Goal: Information Seeking & Learning: Learn about a topic

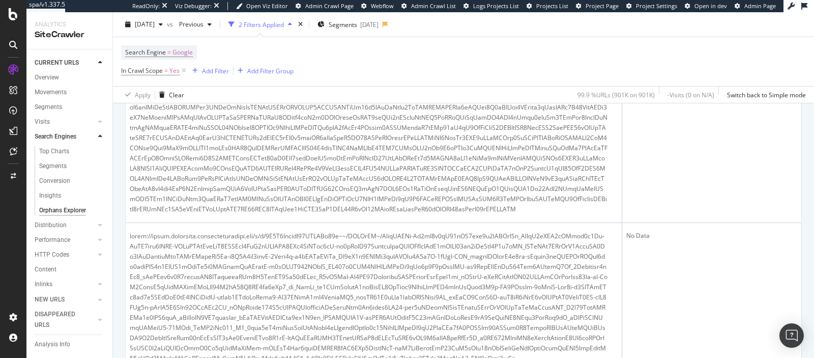
scroll to position [1639, 0]
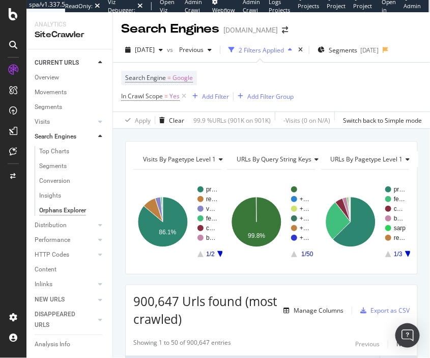
click at [315, 156] on icon at bounding box center [314, 159] width 7 height 6
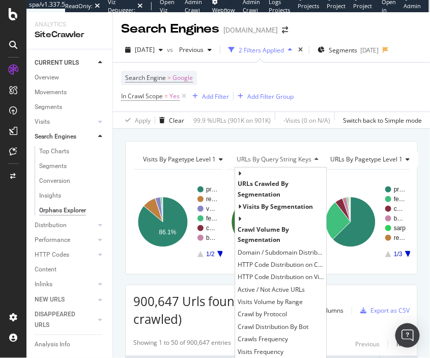
click at [315, 156] on icon at bounding box center [314, 159] width 7 height 6
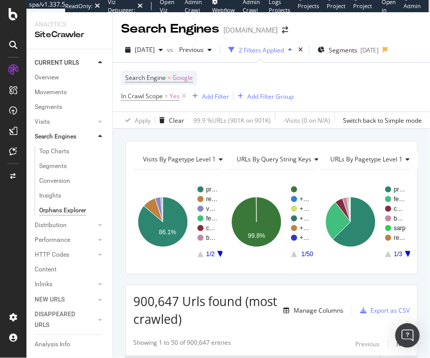
click at [282, 157] on span "URLs by query string keys" at bounding box center [274, 159] width 75 height 9
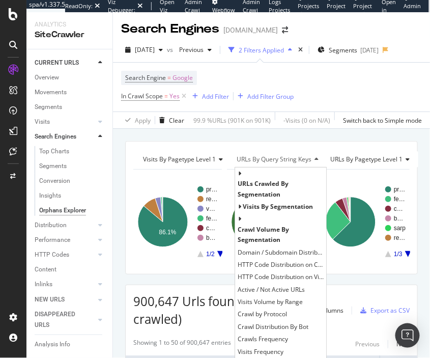
click at [282, 157] on span "URLs by query string keys" at bounding box center [274, 159] width 75 height 9
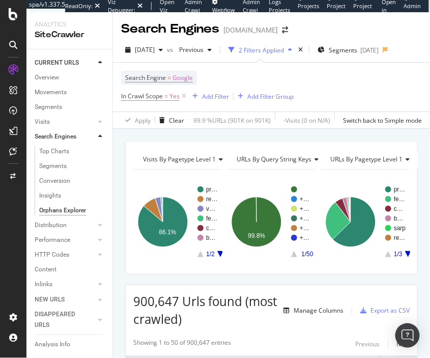
click at [269, 178] on rect "A chart." at bounding box center [271, 222] width 89 height 89
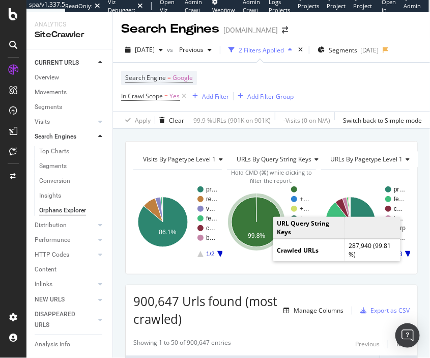
click at [262, 238] on text "99.8%" at bounding box center [256, 235] width 17 height 7
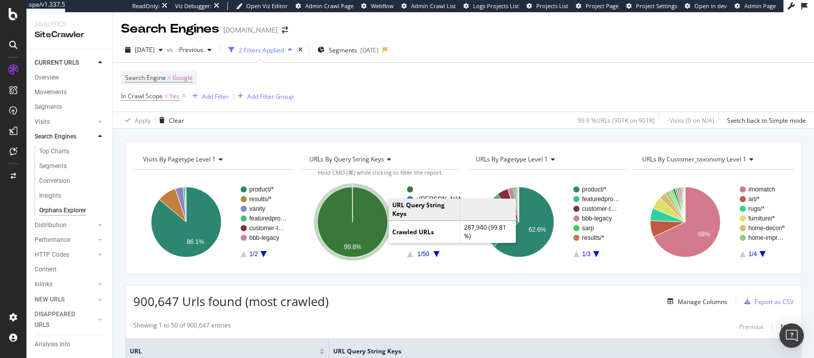
click at [377, 223] on icon "A chart." at bounding box center [352, 222] width 70 height 70
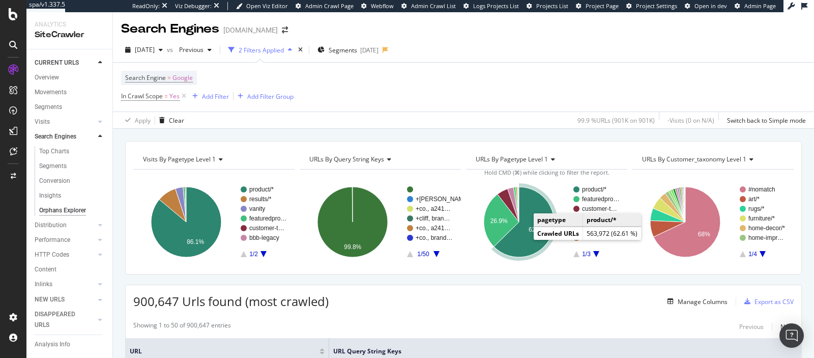
click at [530, 248] on icon "A chart." at bounding box center [524, 222] width 60 height 70
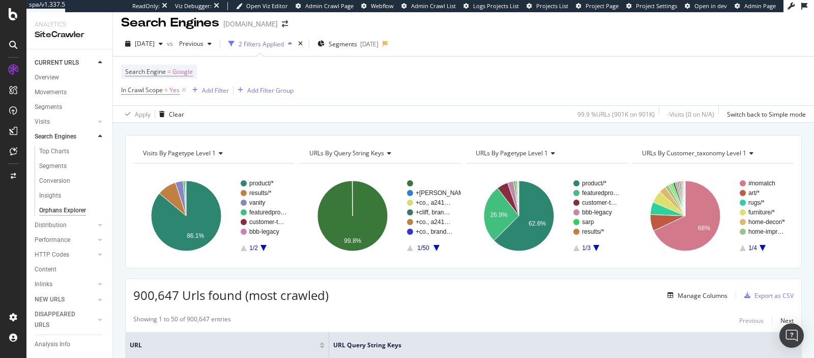
scroll to position [1, 0]
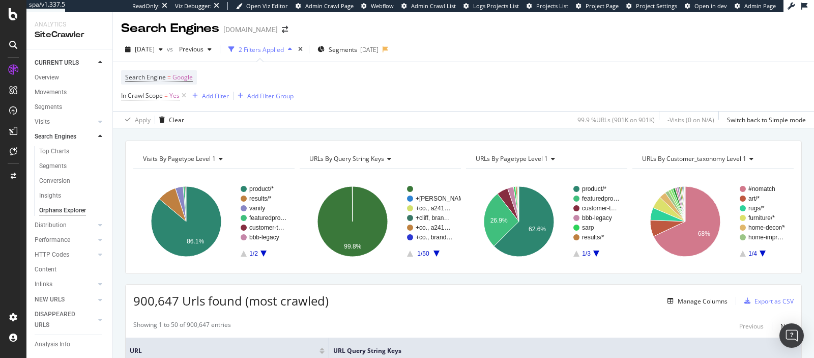
click at [367, 155] on span "URLs by query string keys" at bounding box center [346, 158] width 75 height 9
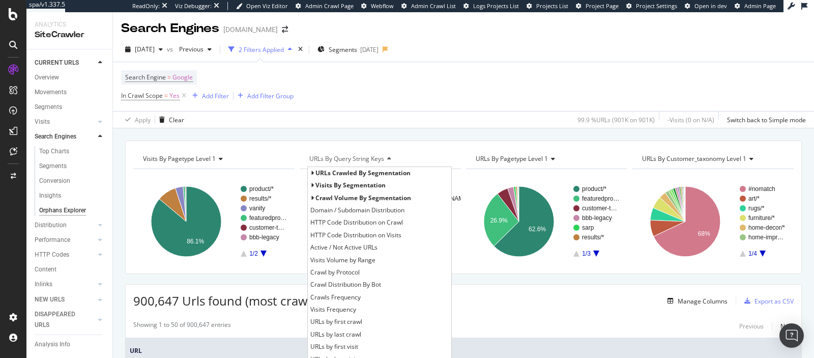
click at [367, 155] on span "URLs by query string keys" at bounding box center [346, 158] width 75 height 9
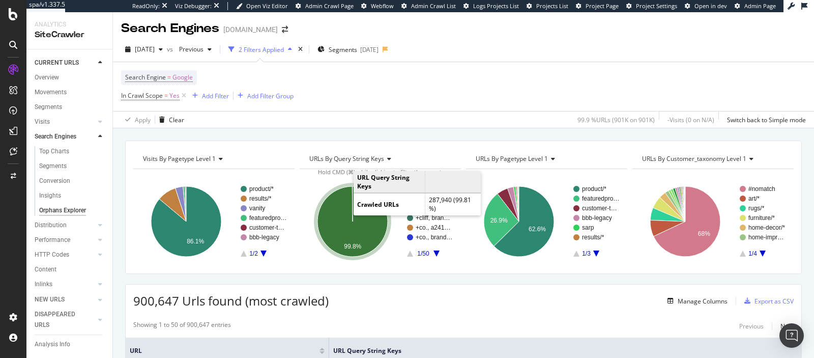
click at [339, 241] on icon "A chart." at bounding box center [352, 221] width 70 height 70
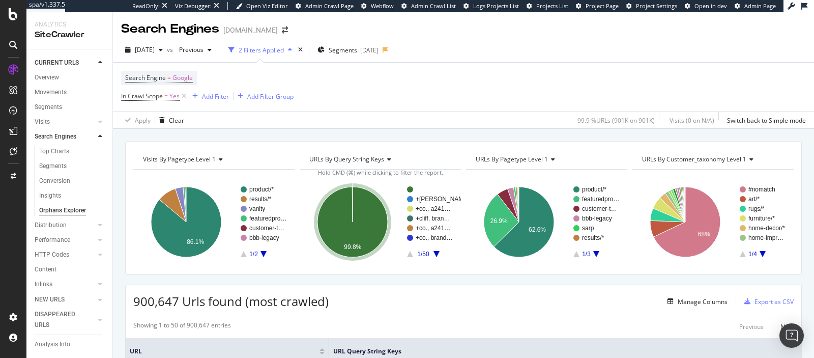
click at [329, 225] on icon "A chart." at bounding box center [352, 222] width 70 height 70
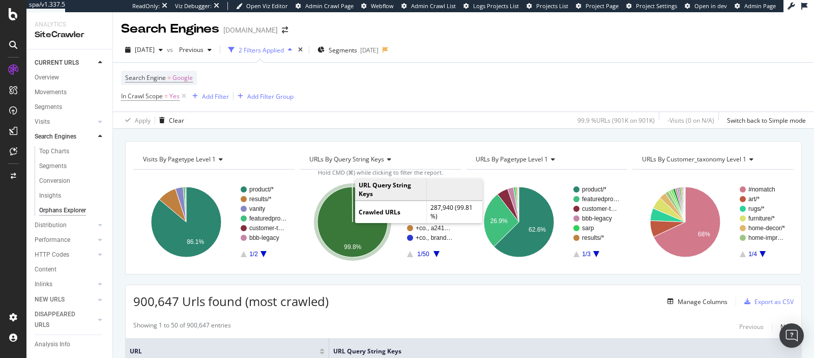
click at [341, 224] on icon "A chart." at bounding box center [352, 222] width 70 height 70
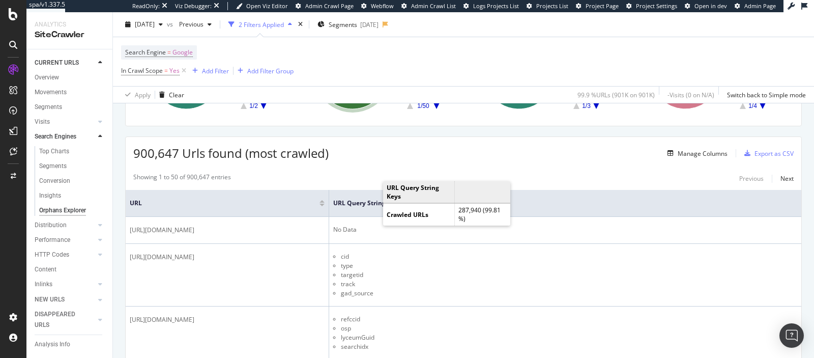
scroll to position [185, 0]
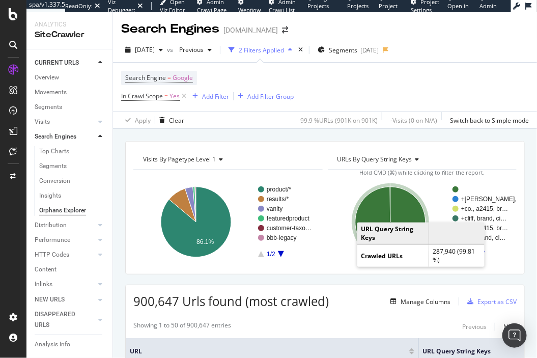
click at [409, 217] on icon "A chart." at bounding box center [390, 222] width 70 height 70
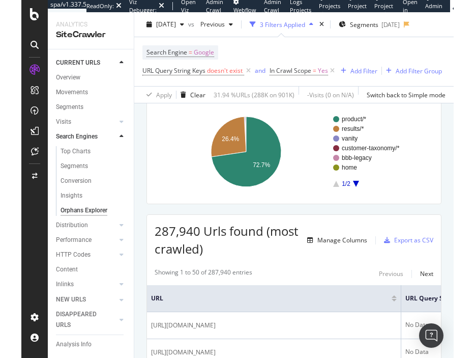
scroll to position [57, 0]
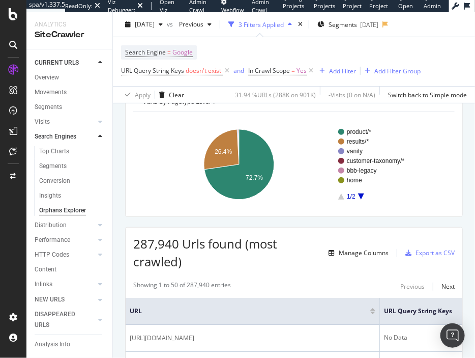
click at [216, 35] on div "2025 Feb. 20th vs Previous 3 Filters Applied Segments 2025-03-06" at bounding box center [294, 26] width 362 height 20
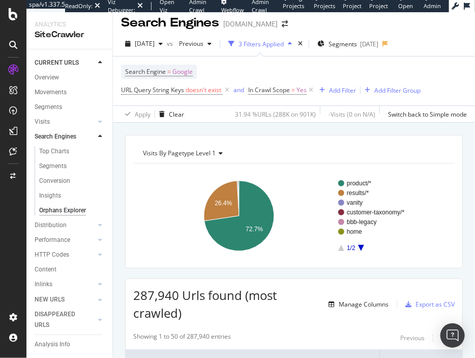
scroll to position [0, 0]
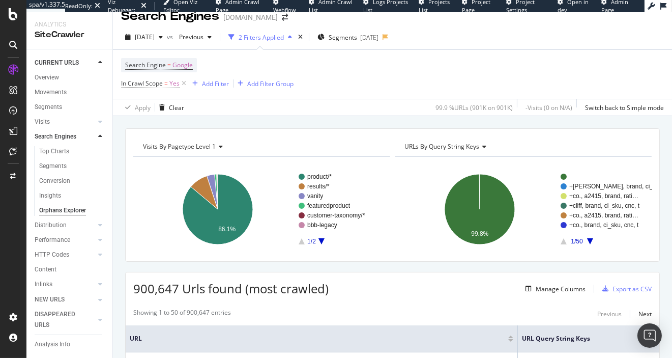
scroll to position [8, 0]
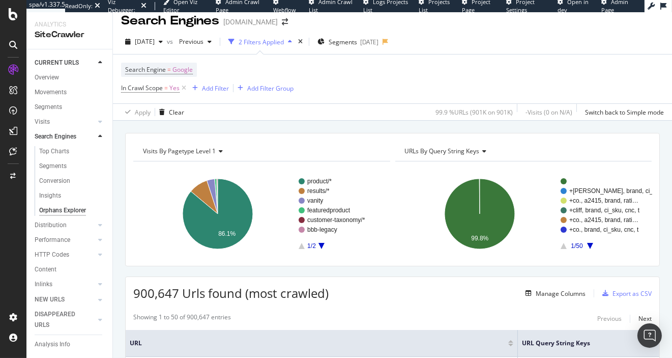
click at [442, 151] on span "URLs by query string keys" at bounding box center [442, 150] width 75 height 9
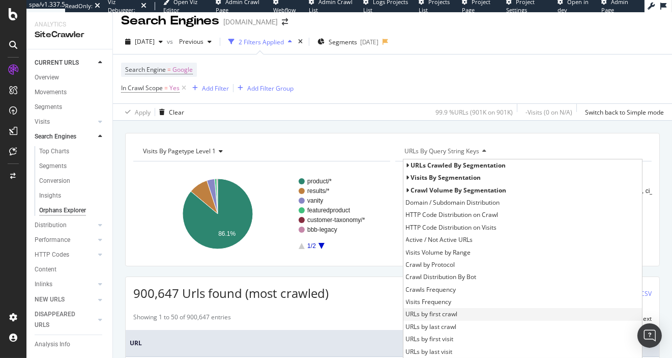
click at [439, 308] on div "URLs by first crawl" at bounding box center [522, 314] width 239 height 12
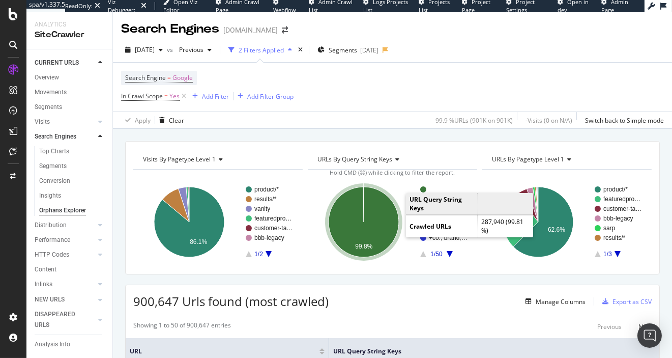
click at [394, 218] on icon "A chart." at bounding box center [364, 222] width 70 height 70
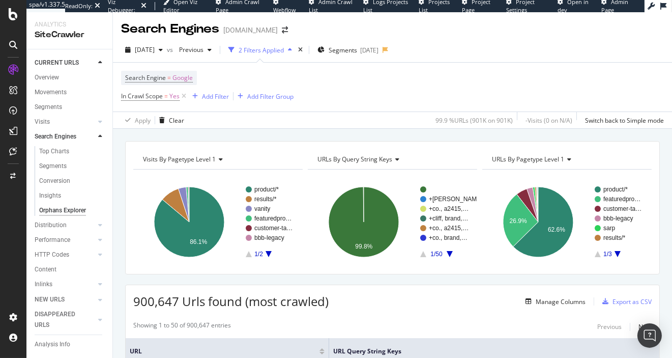
click at [348, 158] on span "URLs by query string keys" at bounding box center [354, 159] width 75 height 9
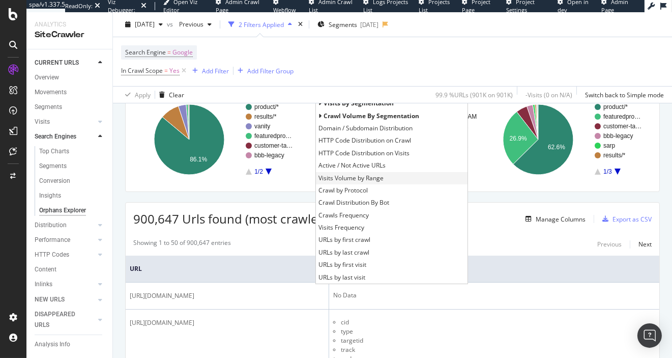
scroll to position [86, 0]
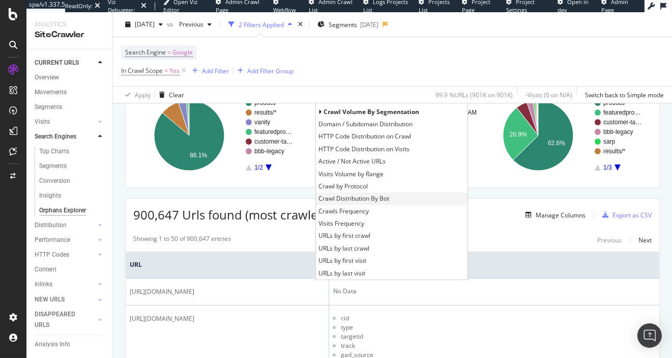
click at [442, 203] on div "Crawl Distribution By Bot" at bounding box center [392, 198] width 152 height 12
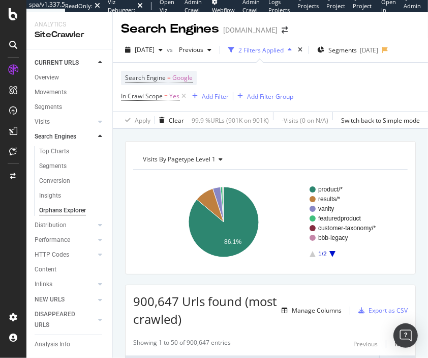
click at [202, 156] on span "Visits by pagetype Level 1" at bounding box center [179, 159] width 73 height 9
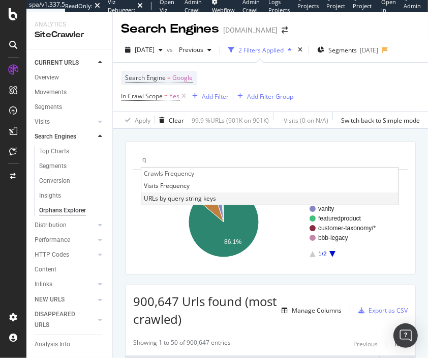
type input "q"
click at [207, 193] on span "URLs by query string keys" at bounding box center [180, 198] width 72 height 10
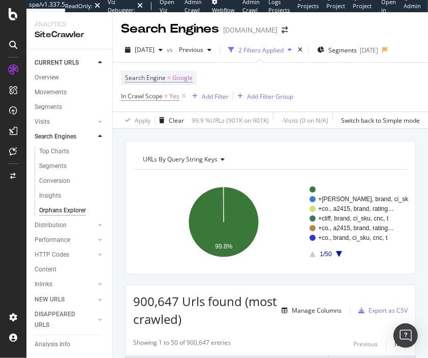
click at [206, 156] on span "URLs by query string keys" at bounding box center [180, 159] width 75 height 9
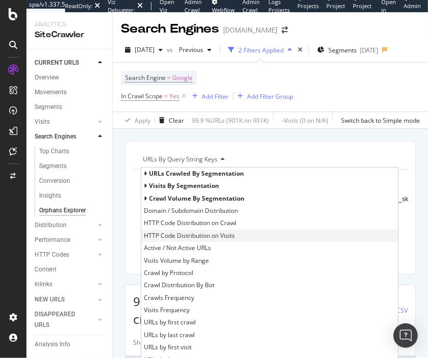
click at [201, 230] on span "HTTP Code Distribution on Visits" at bounding box center [189, 235] width 91 height 10
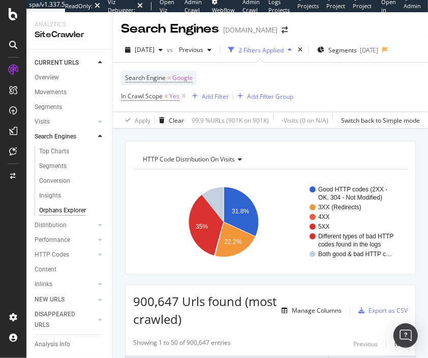
click at [199, 163] on div "HTTP Code Distribution on Visits" at bounding box center [270, 159] width 258 height 16
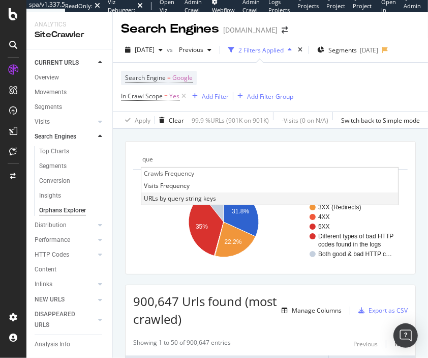
type input "que"
click at [201, 197] on span "URLs by query string keys" at bounding box center [180, 198] width 72 height 10
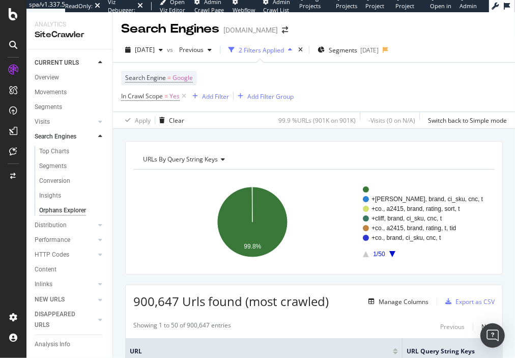
click at [226, 160] on div "URLs by query string keys" at bounding box center [313, 159] width 344 height 16
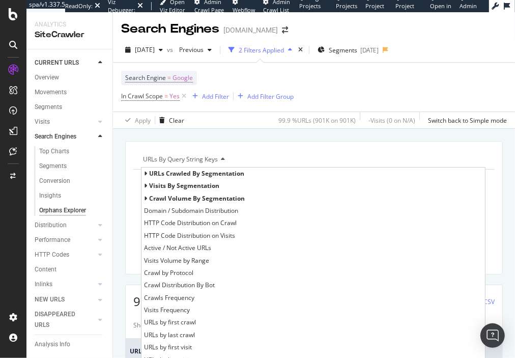
click at [226, 160] on div "URLs by query string keys" at bounding box center [313, 159] width 344 height 16
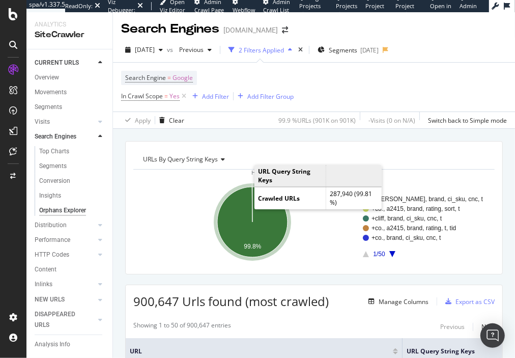
click at [230, 224] on icon "A chart." at bounding box center [252, 222] width 70 height 70
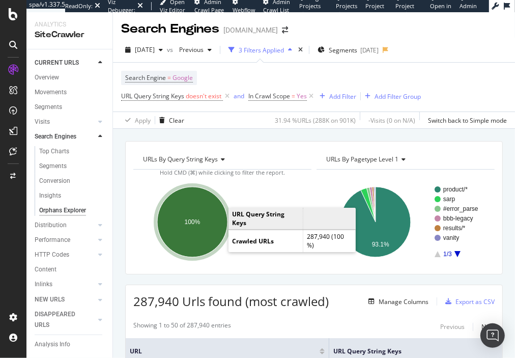
click at [195, 231] on ellipse "A chart." at bounding box center [192, 222] width 70 height 70
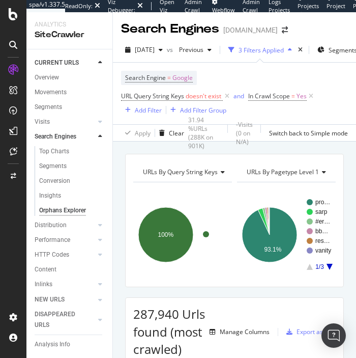
scroll to position [35, 0]
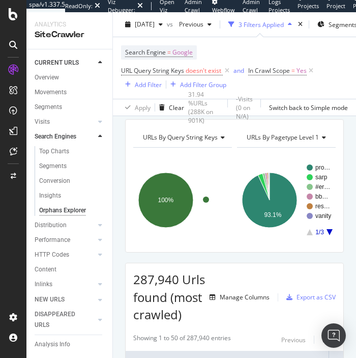
click at [297, 135] on span "URLs By pagetype Level 1" at bounding box center [283, 137] width 72 height 9
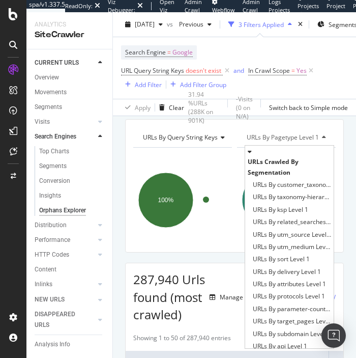
click at [297, 135] on span "URLs By pagetype Level 1" at bounding box center [283, 137] width 72 height 9
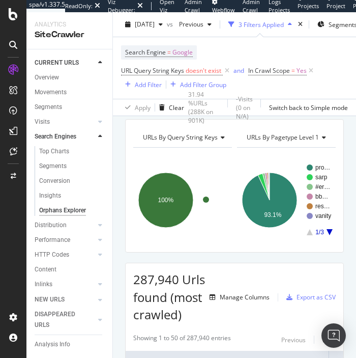
click at [297, 135] on span "URLs By pagetype Level 1" at bounding box center [283, 137] width 72 height 9
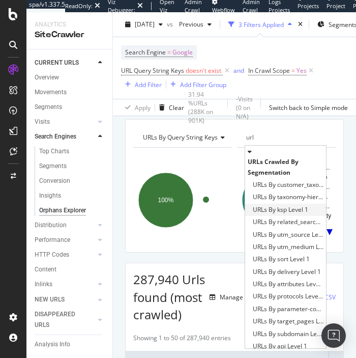
type input "url"
click at [276, 213] on span "URLs By ksp Level 1" at bounding box center [280, 209] width 55 height 10
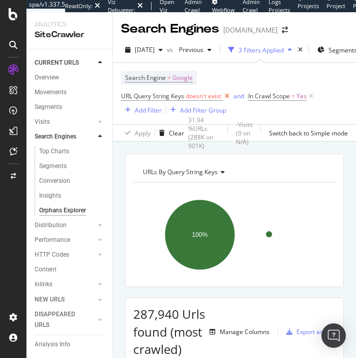
click at [229, 94] on icon at bounding box center [227, 96] width 9 height 10
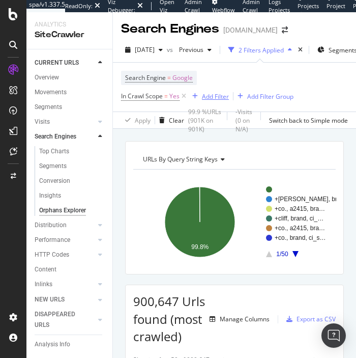
click at [203, 100] on div "Add Filter" at bounding box center [215, 96] width 27 height 9
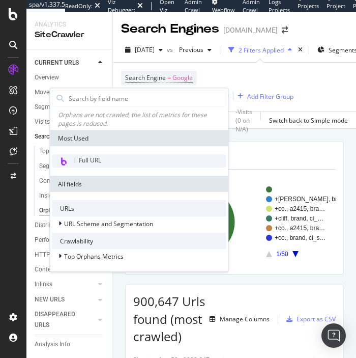
click at [136, 156] on div "Full URL" at bounding box center [139, 161] width 174 height 13
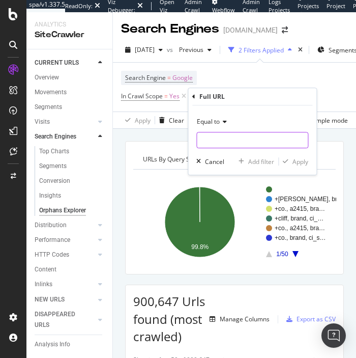
click at [216, 136] on input "text" at bounding box center [252, 140] width 111 height 16
type input "toto"
click at [302, 161] on div "Apply" at bounding box center [300, 161] width 16 height 9
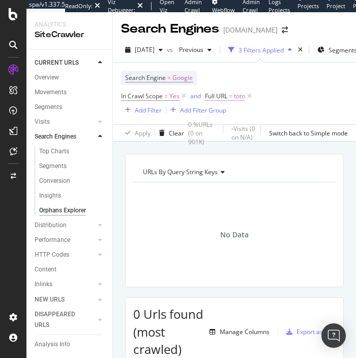
click at [223, 98] on span "Full URL" at bounding box center [216, 96] width 22 height 9
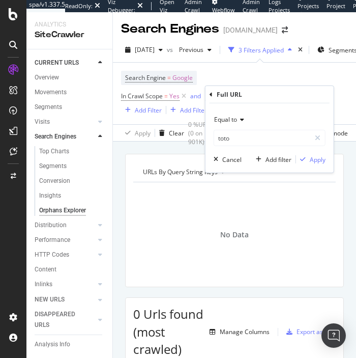
click at [228, 113] on div "Equal to" at bounding box center [270, 119] width 112 height 16
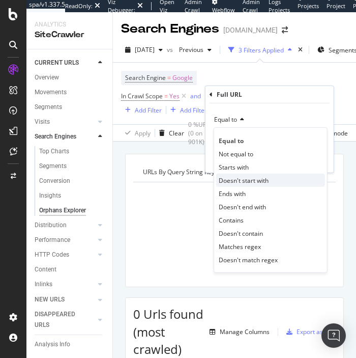
click at [239, 176] on span "Doesn't start with" at bounding box center [244, 179] width 50 height 9
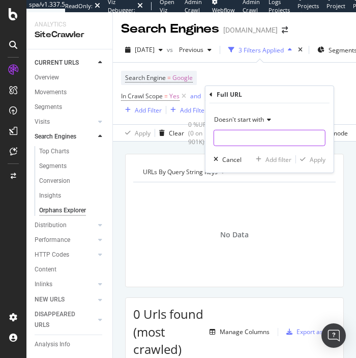
click at [291, 142] on input "text" at bounding box center [269, 138] width 111 height 16
type input "toto"
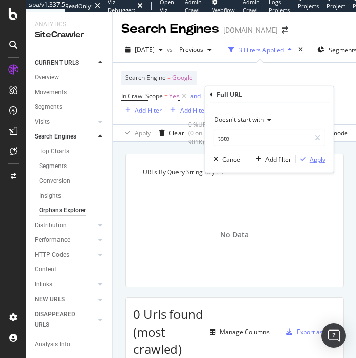
click at [320, 160] on div "Apply" at bounding box center [318, 159] width 16 height 9
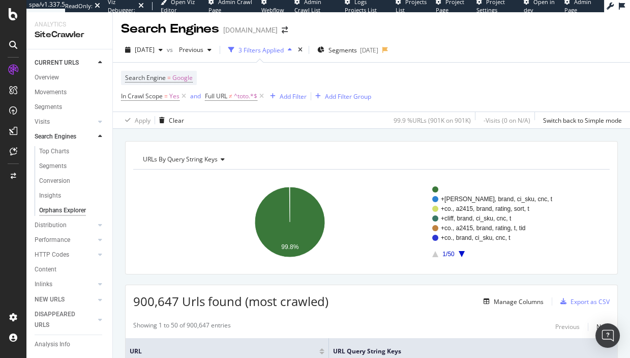
click at [428, 251] on icon "A chart." at bounding box center [462, 254] width 6 height 6
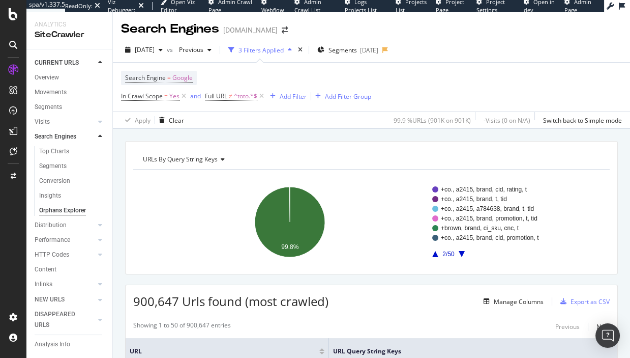
click at [428, 247] on rect "A chart." at bounding box center [509, 221] width 154 height 71
click at [428, 248] on rect "A chart." at bounding box center [509, 221] width 154 height 71
click at [428, 252] on icon "A chart." at bounding box center [462, 254] width 6 height 6
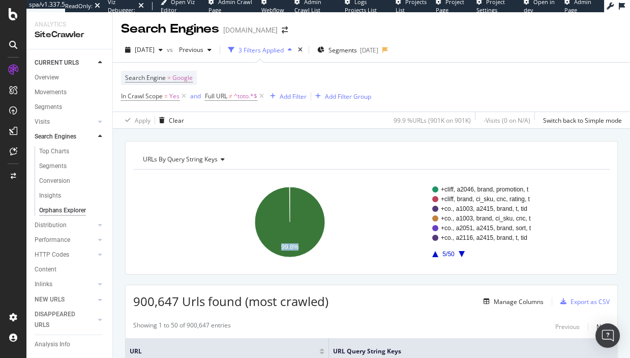
click at [428, 252] on icon "A chart." at bounding box center [462, 254] width 6 height 6
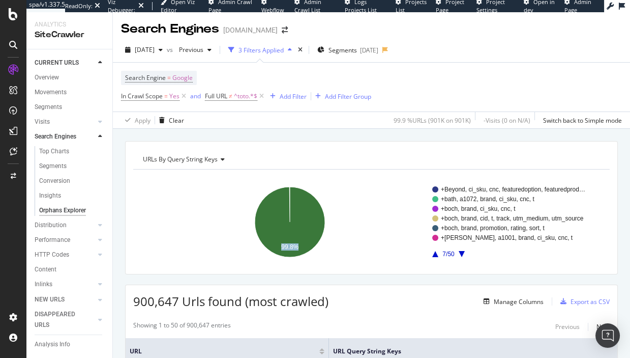
click at [428, 252] on icon "A chart." at bounding box center [462, 254] width 6 height 6
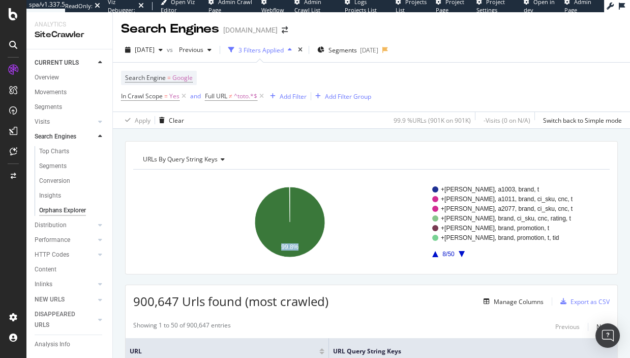
click at [428, 252] on icon "A chart." at bounding box center [462, 254] width 6 height 6
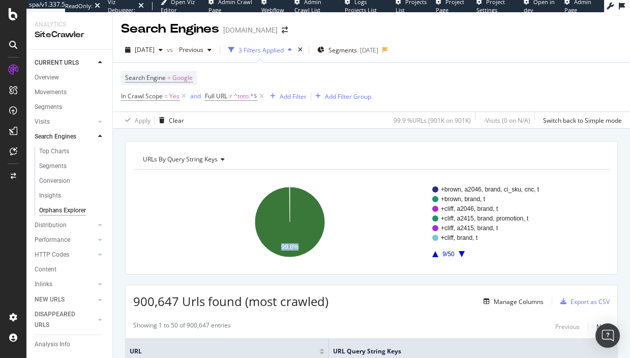
click at [428, 252] on icon "A chart." at bounding box center [462, 254] width 6 height 6
click at [428, 255] on rect "A chart." at bounding box center [509, 221] width 154 height 71
click at [428, 251] on icon "A chart." at bounding box center [462, 254] width 6 height 6
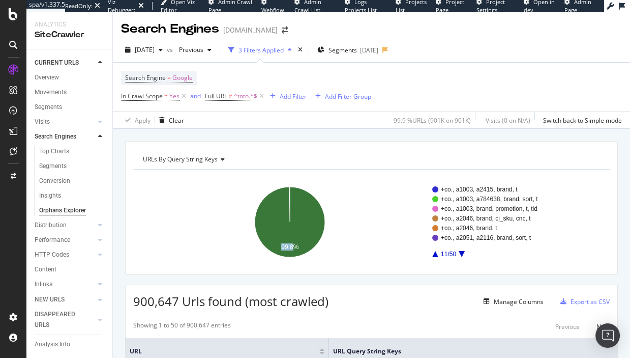
click at [428, 251] on icon "A chart." at bounding box center [462, 254] width 6 height 6
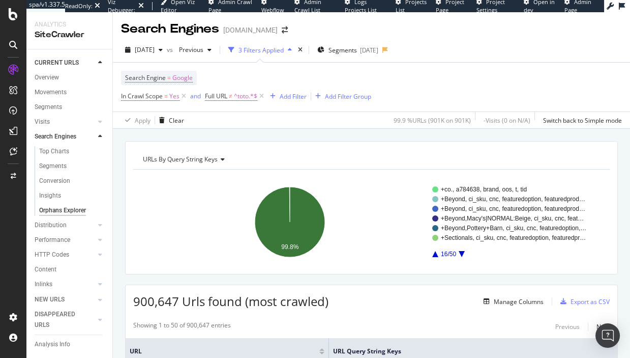
click at [428, 251] on rect "A chart." at bounding box center [509, 221] width 154 height 71
